Goal: Task Accomplishment & Management: Complete application form

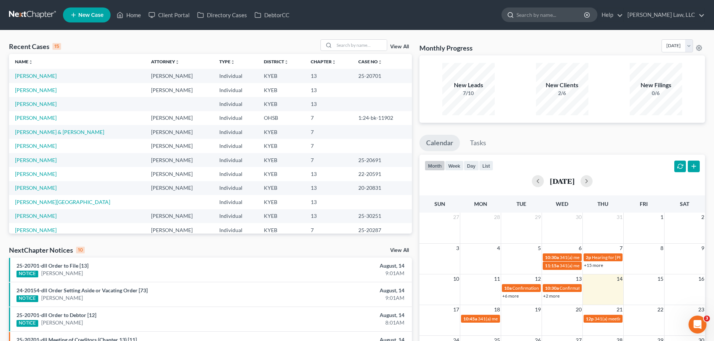
click at [539, 14] on input "search" at bounding box center [550, 15] width 69 height 14
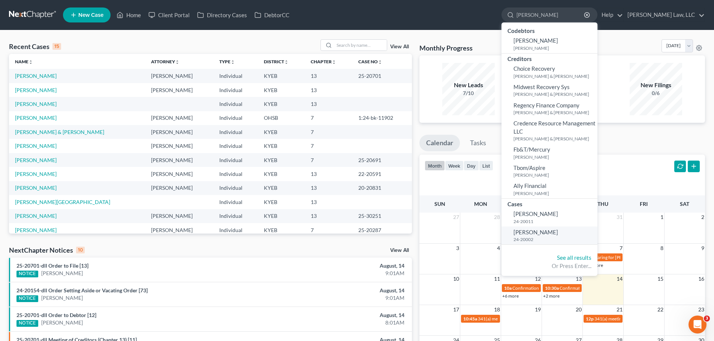
type input "[PERSON_NAME]"
click at [539, 229] on span "[PERSON_NAME]" at bounding box center [535, 232] width 45 height 7
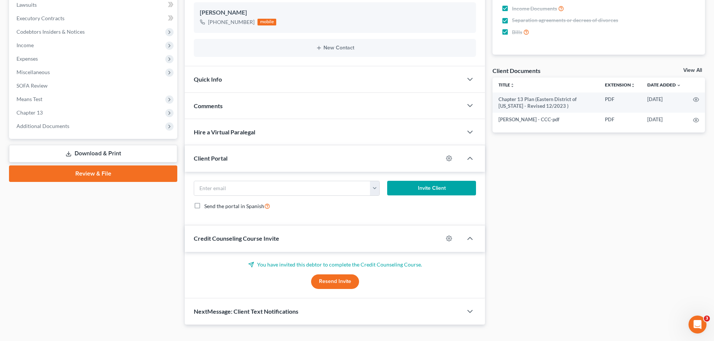
scroll to position [225, 0]
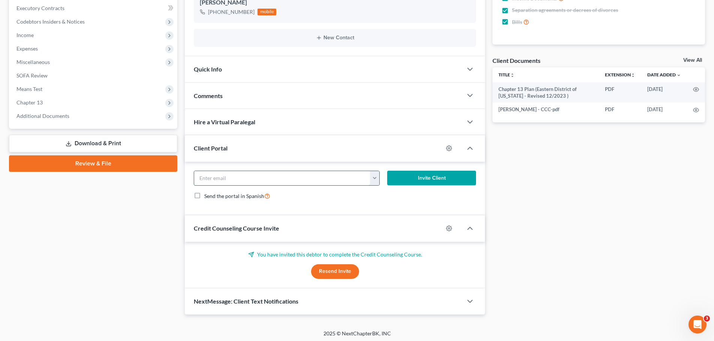
click at [273, 175] on input "email" at bounding box center [282, 178] width 176 height 14
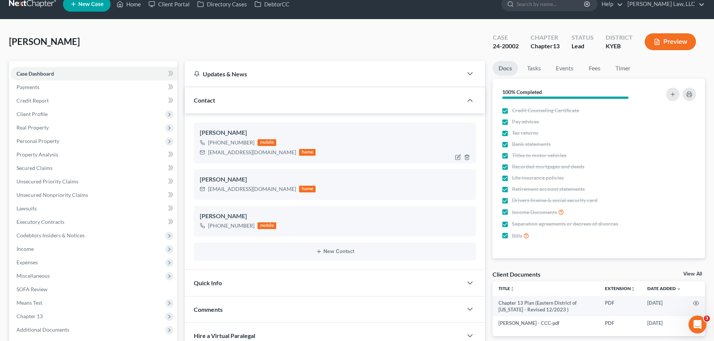
scroll to position [0, 0]
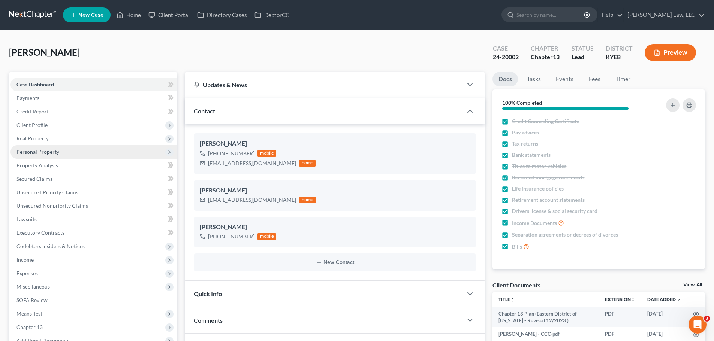
click at [42, 155] on span "Personal Property" at bounding box center [37, 152] width 43 height 6
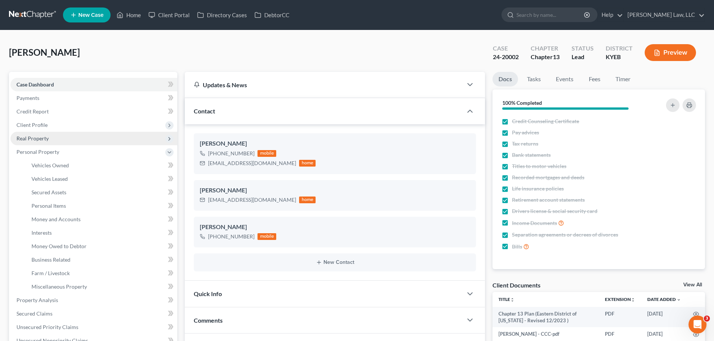
click at [39, 143] on span "Real Property" at bounding box center [93, 138] width 167 height 13
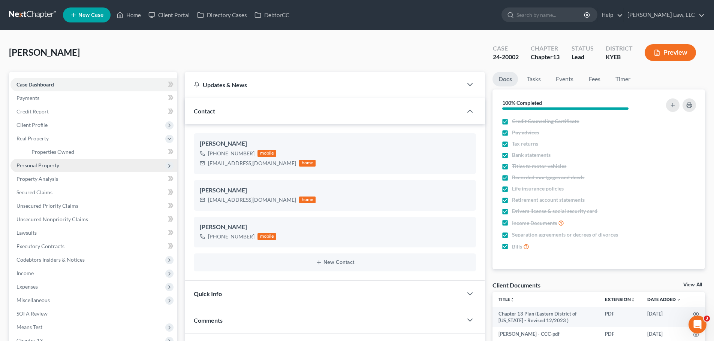
click at [42, 165] on span "Personal Property" at bounding box center [37, 165] width 43 height 6
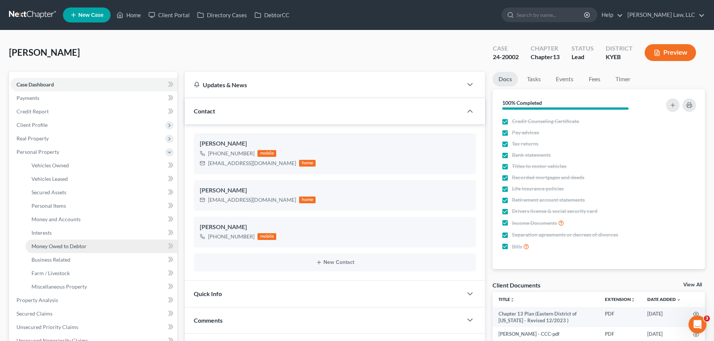
click at [62, 245] on span "Money Owed to Debtor" at bounding box center [58, 246] width 55 height 6
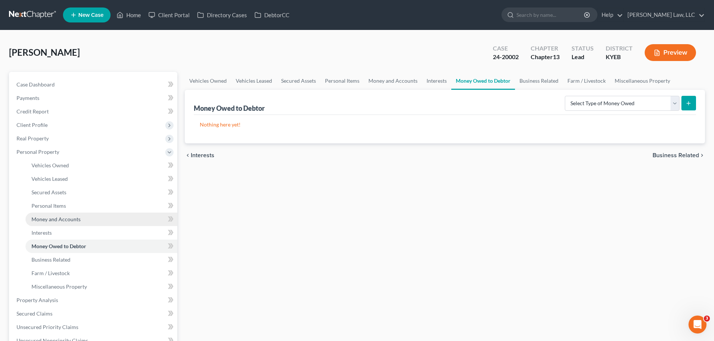
click at [46, 223] on link "Money and Accounts" at bounding box center [101, 219] width 152 height 13
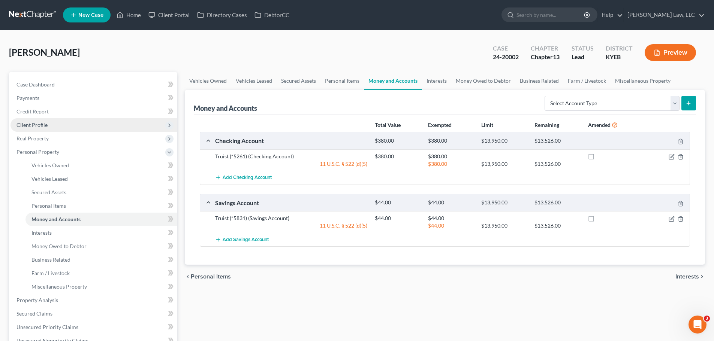
click at [43, 126] on span "Client Profile" at bounding box center [31, 125] width 31 height 6
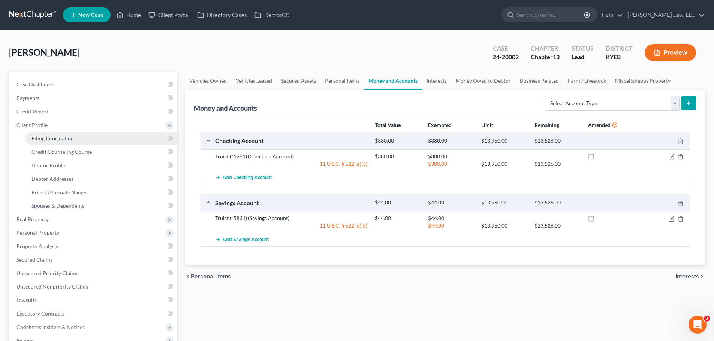
click at [48, 137] on span "Filing Information" at bounding box center [52, 138] width 42 height 6
select select "1"
select select "0"
select select "3"
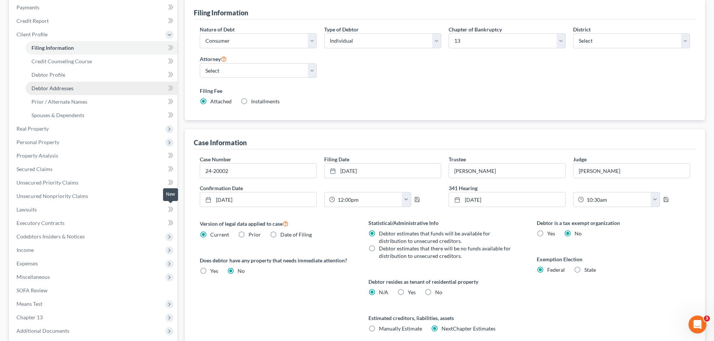
scroll to position [90, 0]
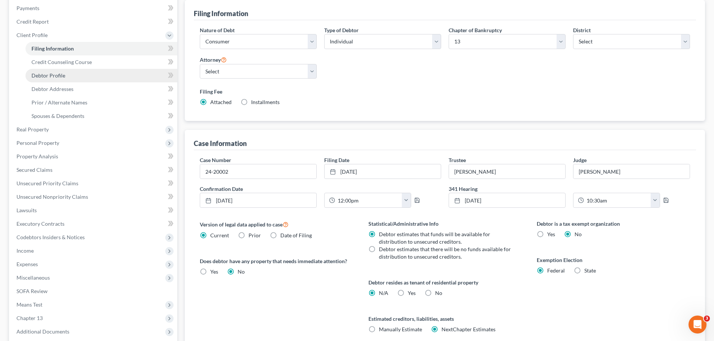
click at [59, 75] on span "Debtor Profile" at bounding box center [48, 75] width 34 height 6
select select "0"
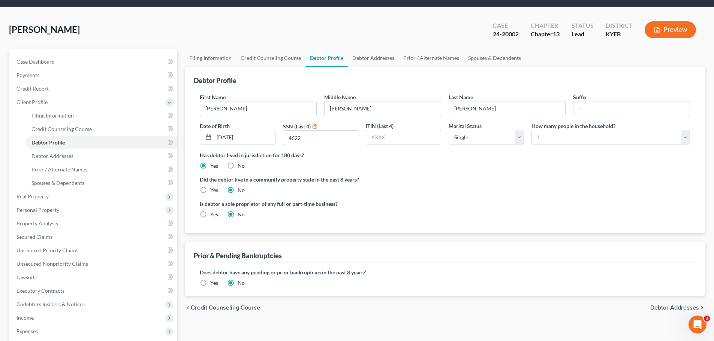
radio input "true"
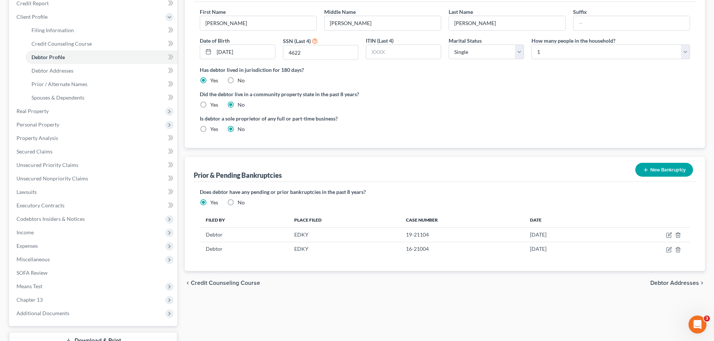
scroll to position [90, 0]
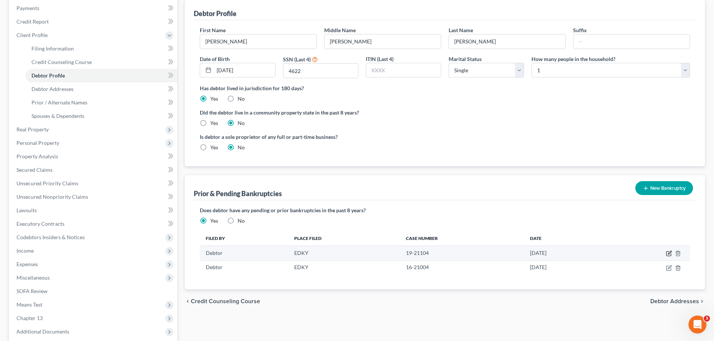
click at [669, 255] on icon "button" at bounding box center [669, 252] width 3 height 3
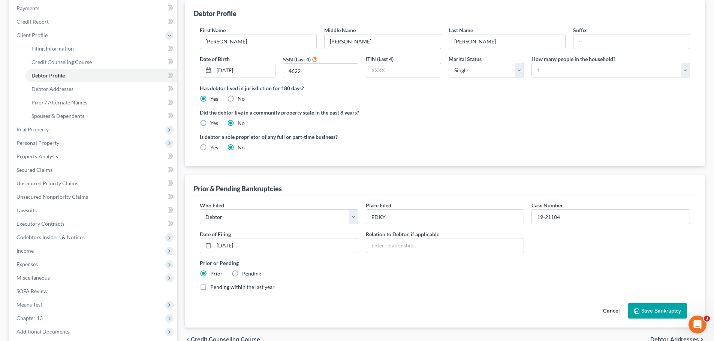
click at [609, 311] on button "Cancel" at bounding box center [611, 311] width 33 height 15
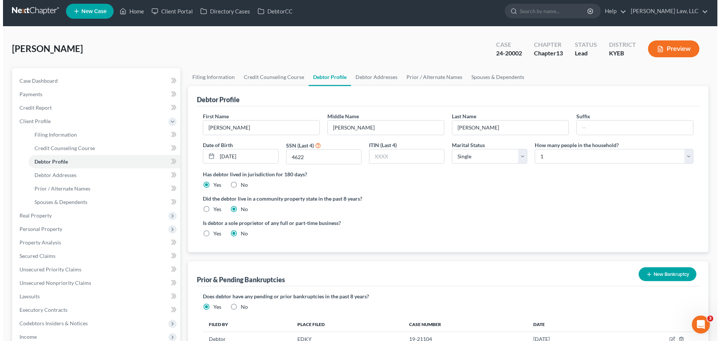
scroll to position [0, 0]
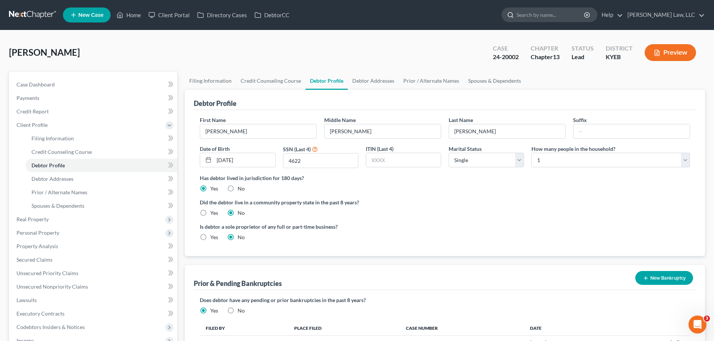
click at [537, 10] on input "search" at bounding box center [550, 15] width 69 height 14
type input "bashada"
click at [525, 14] on input "bashada" at bounding box center [550, 15] width 69 height 14
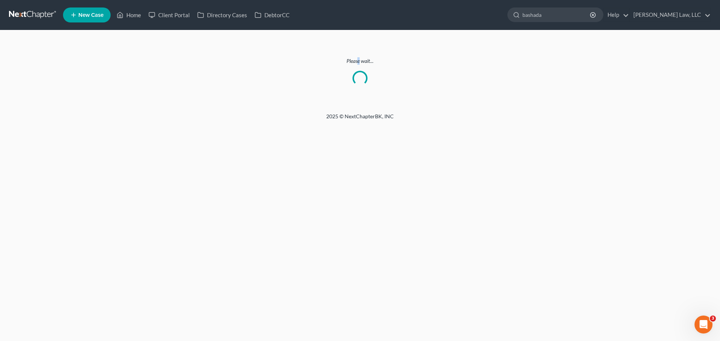
click at [358, 60] on p "Please wait..." at bounding box center [360, 60] width 702 height 7
click at [361, 58] on p "Please wait..." at bounding box center [360, 60] width 702 height 7
click at [359, 60] on p "Please wait..." at bounding box center [360, 60] width 702 height 7
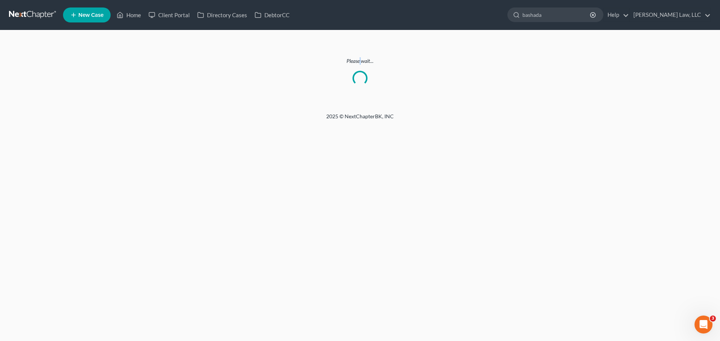
click at [360, 60] on p "Please wait..." at bounding box center [360, 60] width 702 height 7
click at [539, 17] on input "bashada" at bounding box center [556, 15] width 69 height 14
click at [566, 13] on input "bashada" at bounding box center [556, 15] width 69 height 14
click at [528, 17] on input "bashada" at bounding box center [556, 15] width 69 height 14
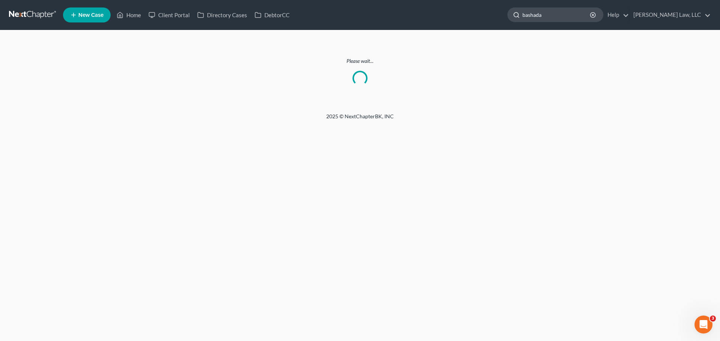
click at [528, 17] on input "bashada" at bounding box center [556, 15] width 69 height 14
type input "bashada"
click at [529, 16] on input "bashada" at bounding box center [556, 15] width 69 height 14
click at [592, 13] on icon "button" at bounding box center [593, 15] width 6 height 6
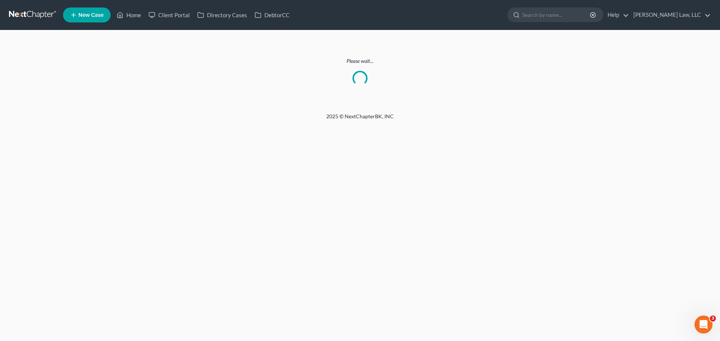
click at [33, 17] on link at bounding box center [33, 14] width 48 height 13
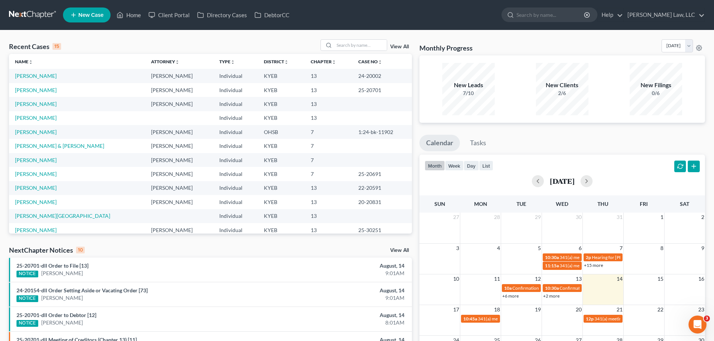
click at [103, 19] on link "New Case" at bounding box center [87, 14] width 48 height 15
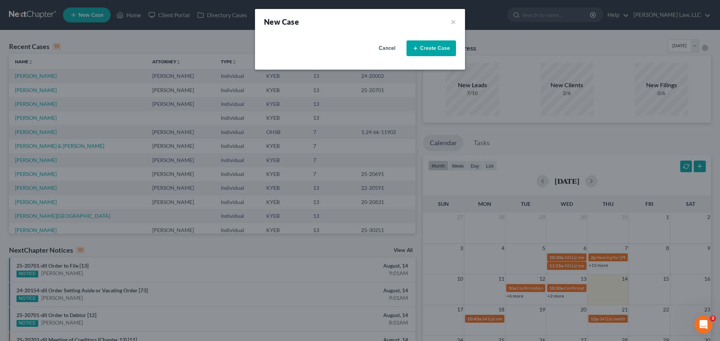
select select "32"
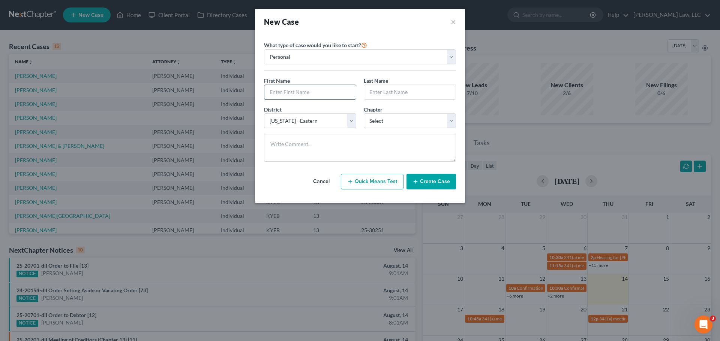
click at [307, 91] on input "text" at bounding box center [309, 92] width 91 height 14
type input "L"
click at [452, 22] on button "×" at bounding box center [453, 21] width 5 height 10
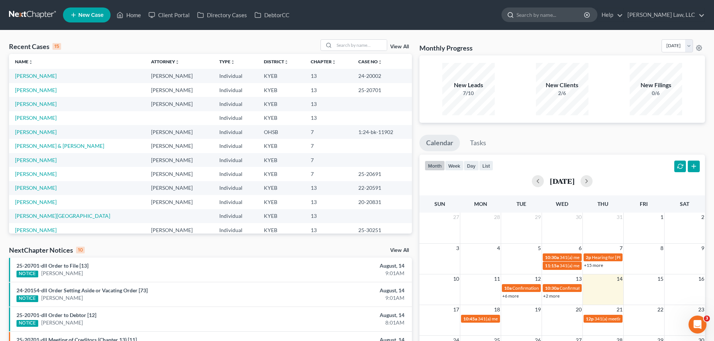
click at [557, 13] on input "search" at bounding box center [550, 15] width 69 height 14
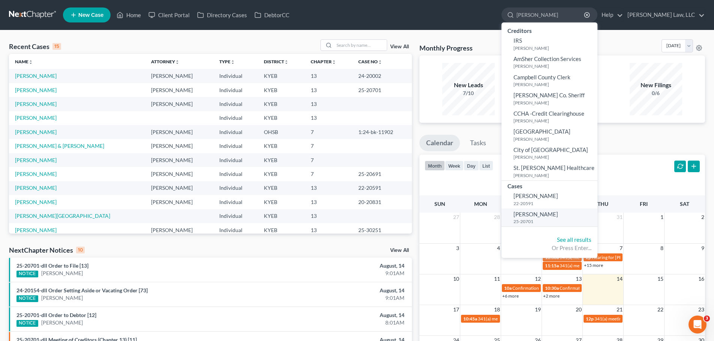
type input "lehman"
click at [532, 216] on span "[PERSON_NAME]" at bounding box center [535, 214] width 45 height 7
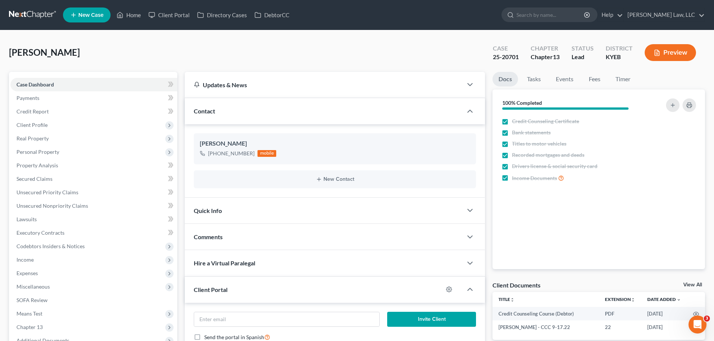
scroll to position [316, 0]
click at [37, 125] on span "Client Profile" at bounding box center [31, 125] width 31 height 6
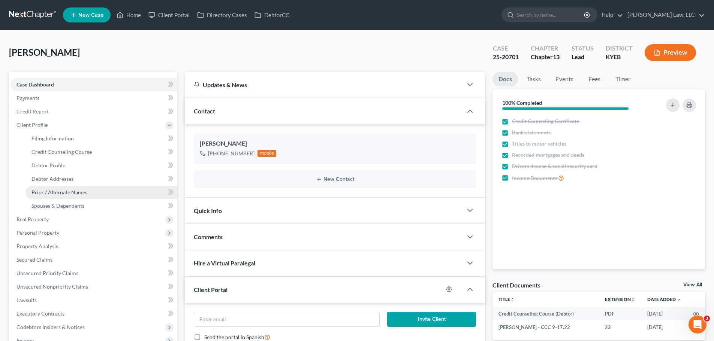
click at [53, 195] on span "Prior / Alternate Names" at bounding box center [59, 192] width 56 height 6
